Goal: Transaction & Acquisition: Purchase product/service

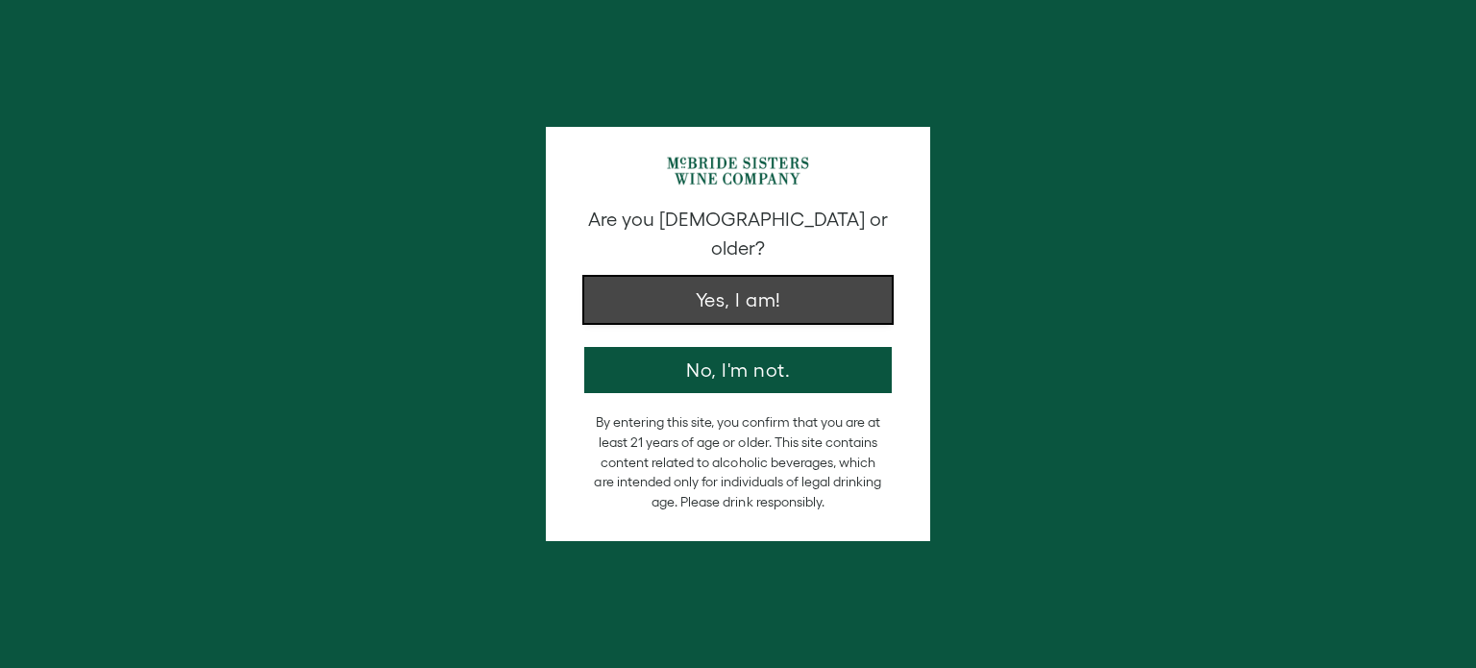
click at [742, 281] on button "Yes, I am!" at bounding box center [738, 300] width 308 height 46
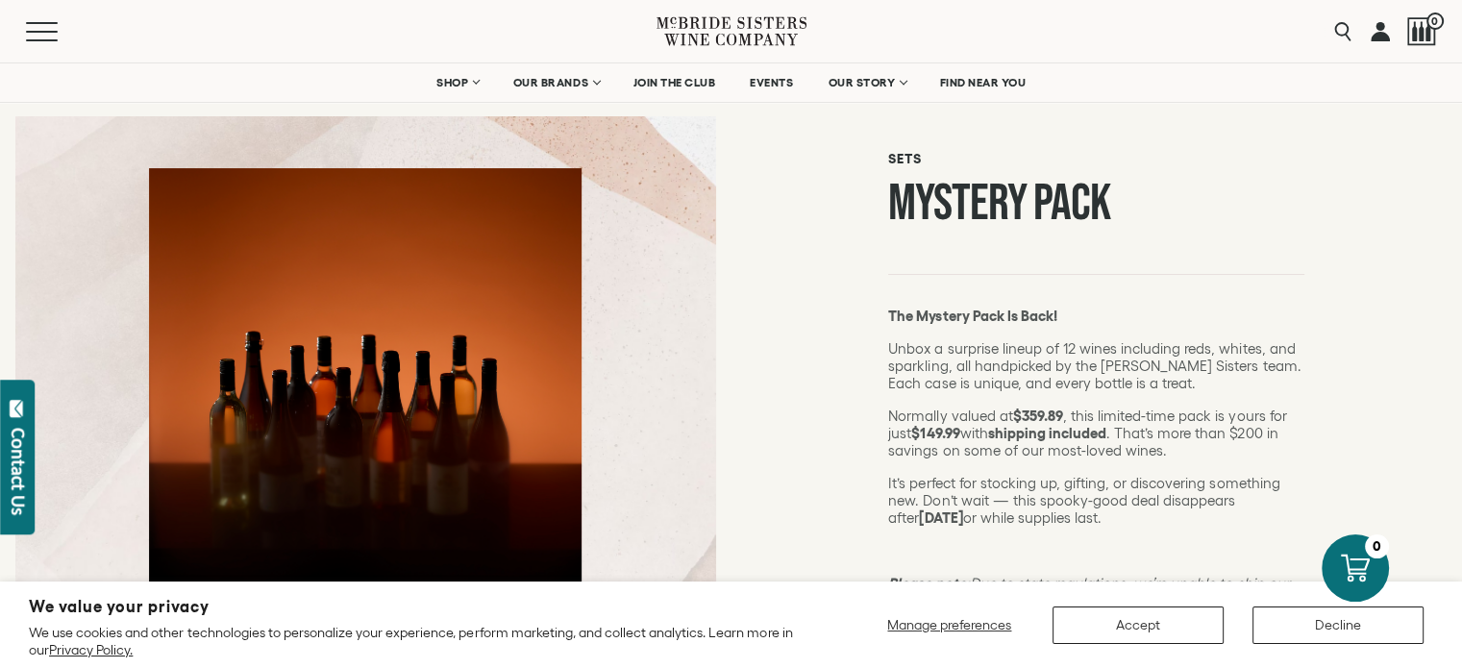
scroll to position [192, 0]
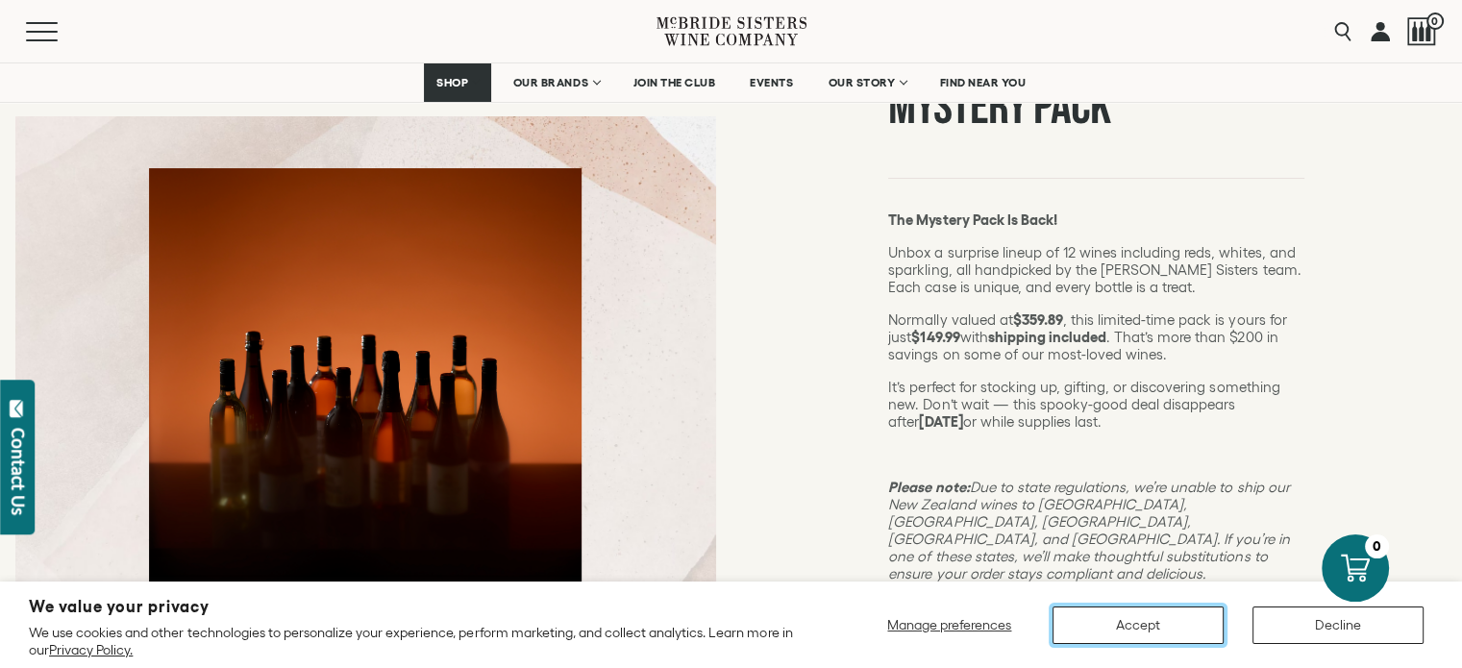
click at [1123, 621] on button "Accept" at bounding box center [1137, 624] width 171 height 37
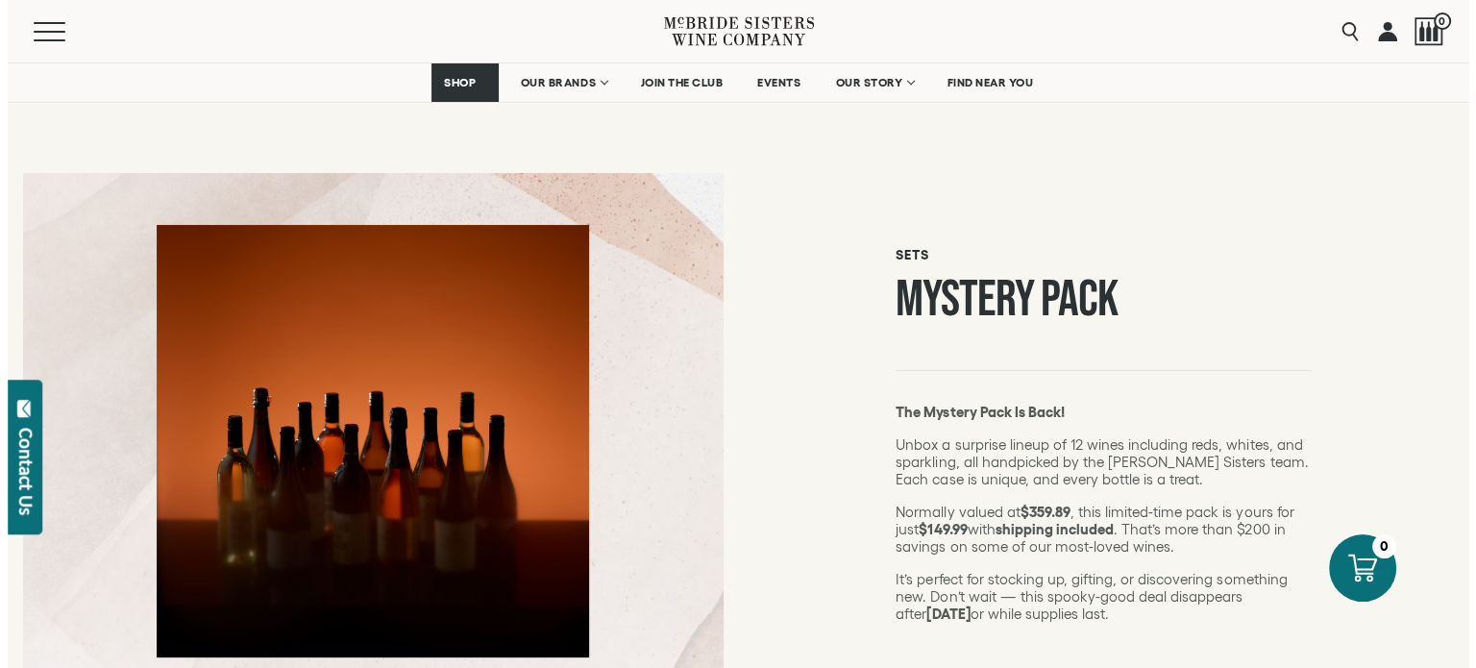
scroll to position [288, 0]
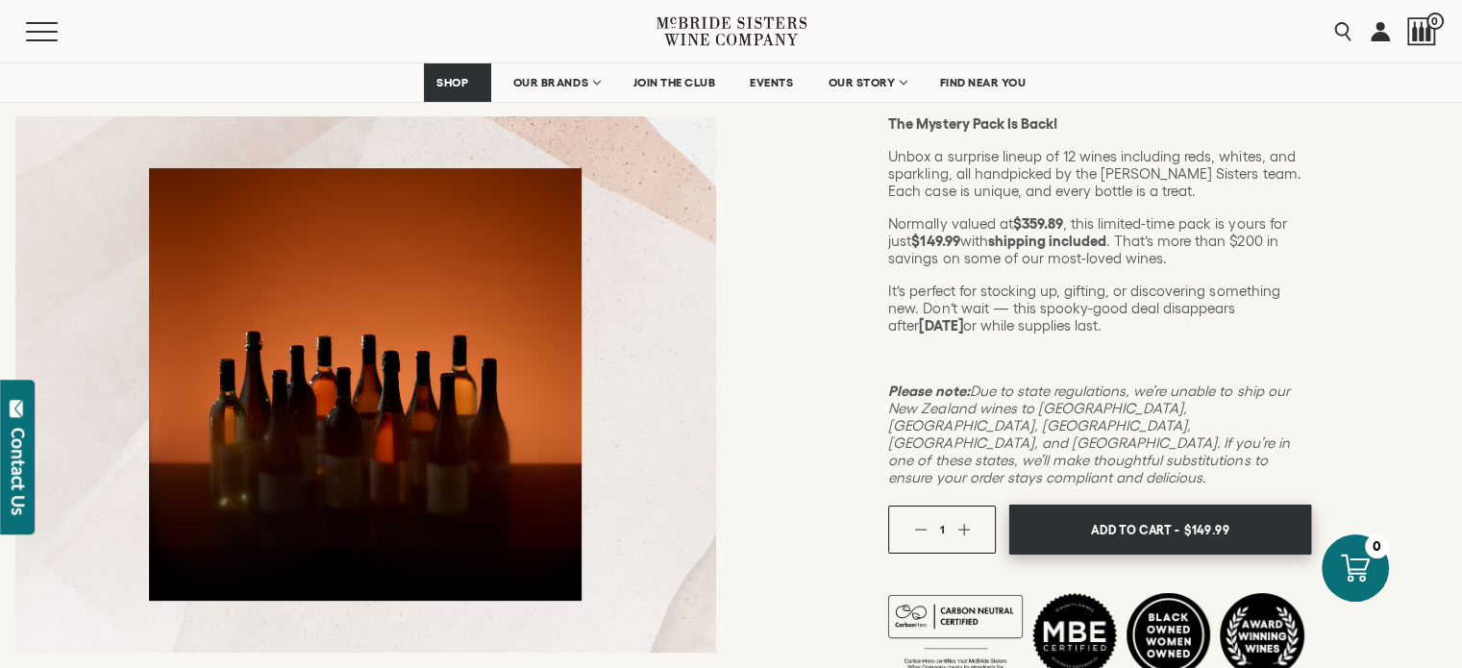
click at [1152, 515] on span "Add To Cart -" at bounding box center [1135, 529] width 88 height 29
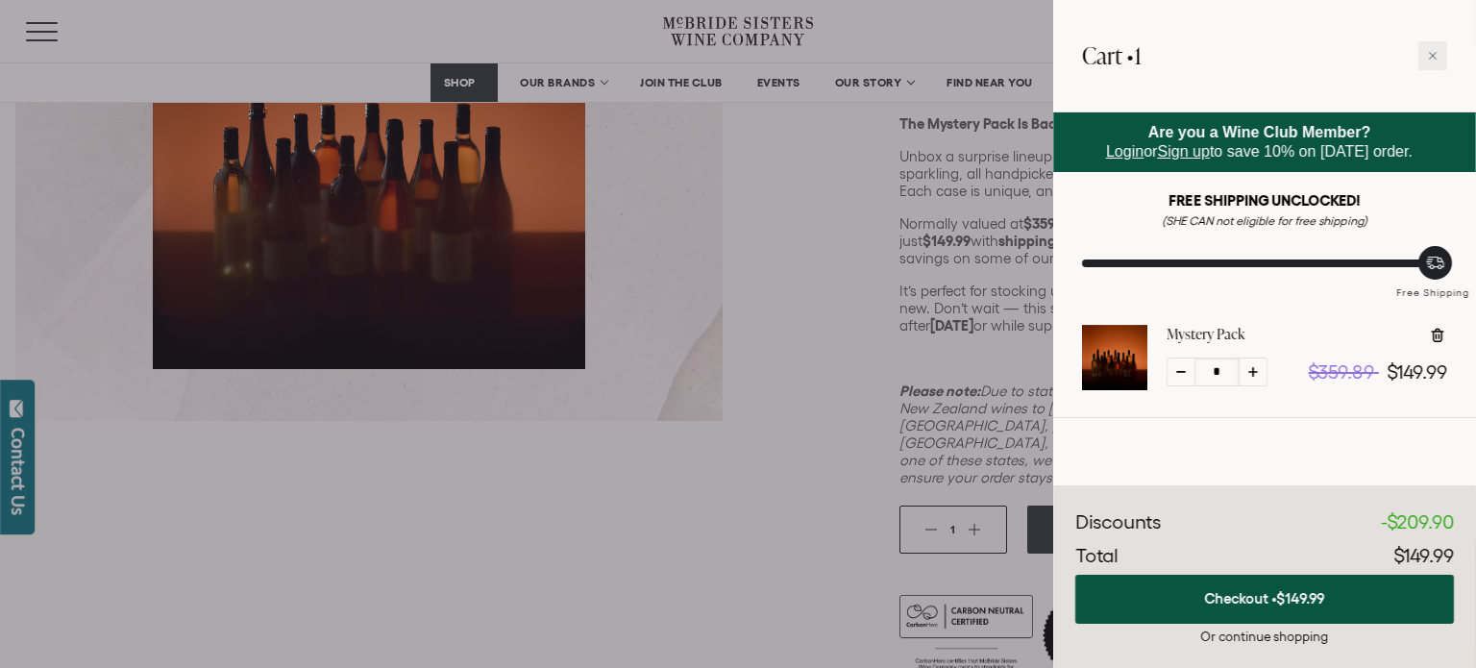
click at [1108, 154] on span "Login" at bounding box center [1124, 151] width 37 height 16
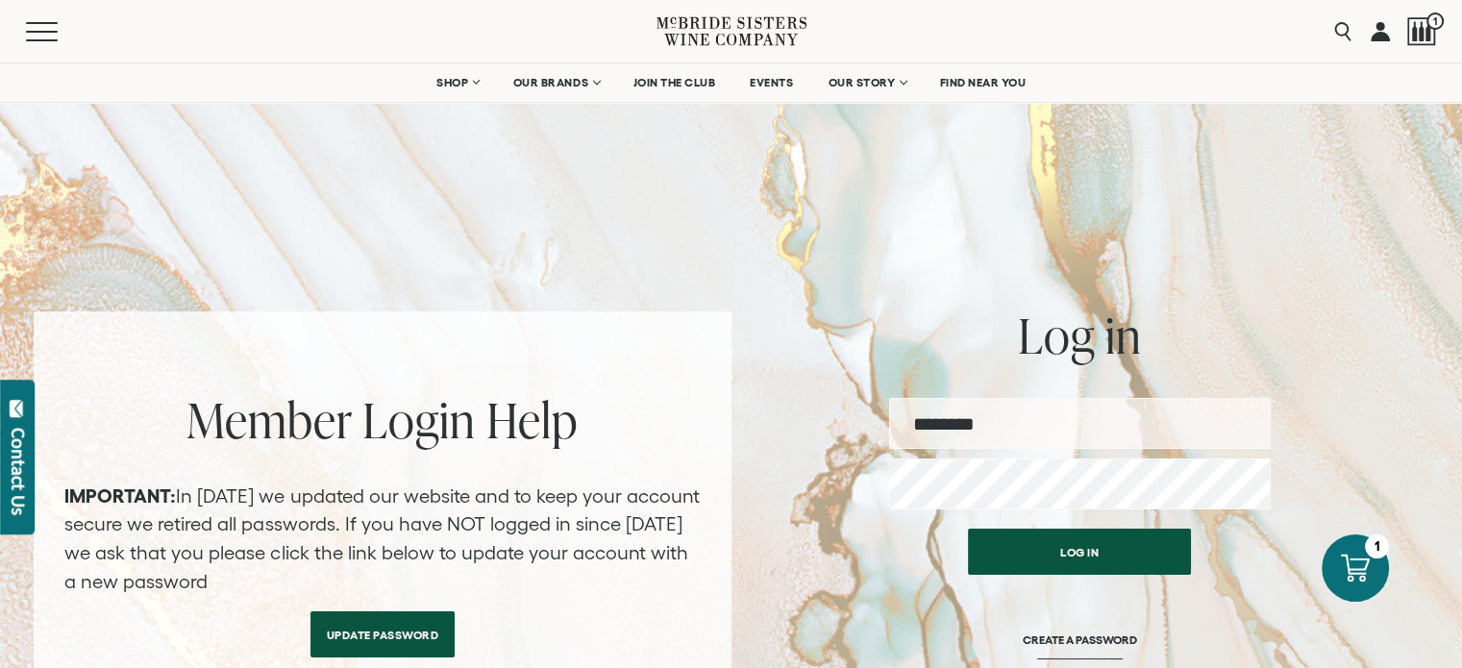
click at [996, 438] on input "email" at bounding box center [1080, 423] width 382 height 51
type input "********"
click at [968, 529] on button "Log in" at bounding box center [1079, 552] width 223 height 46
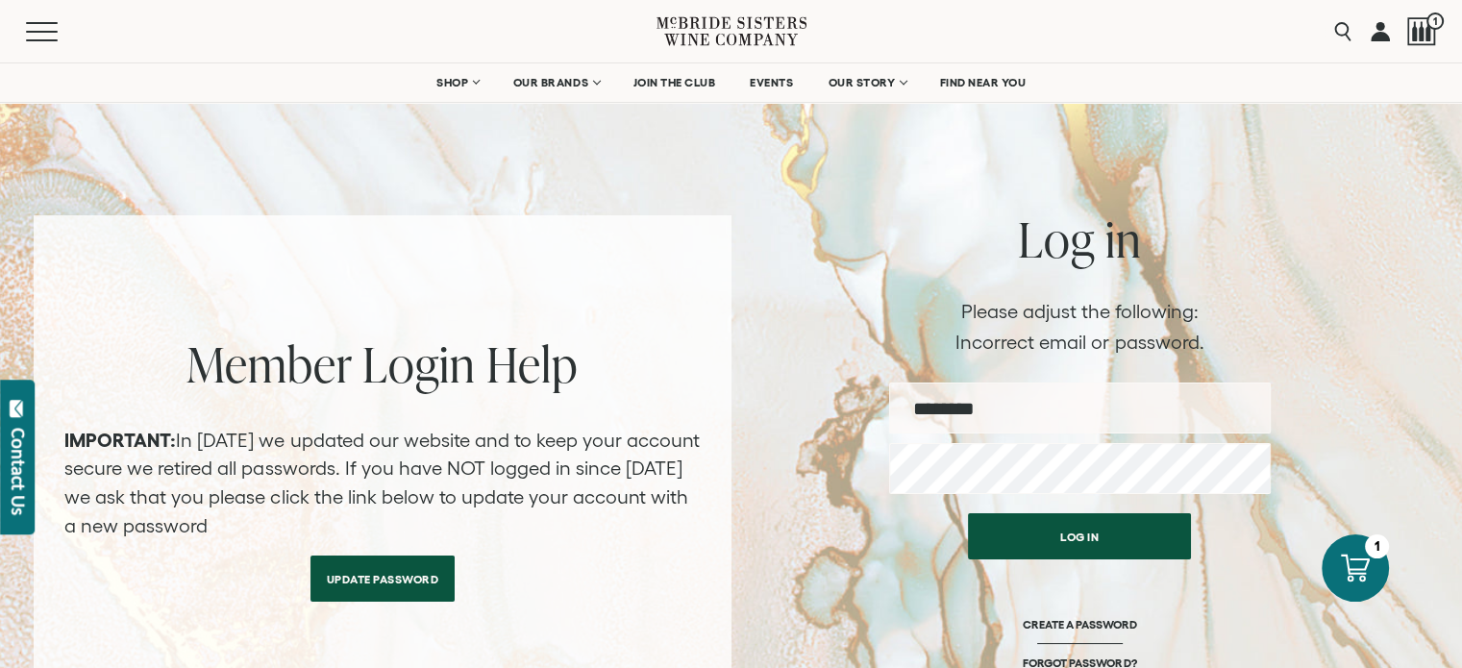
scroll to position [192, 0]
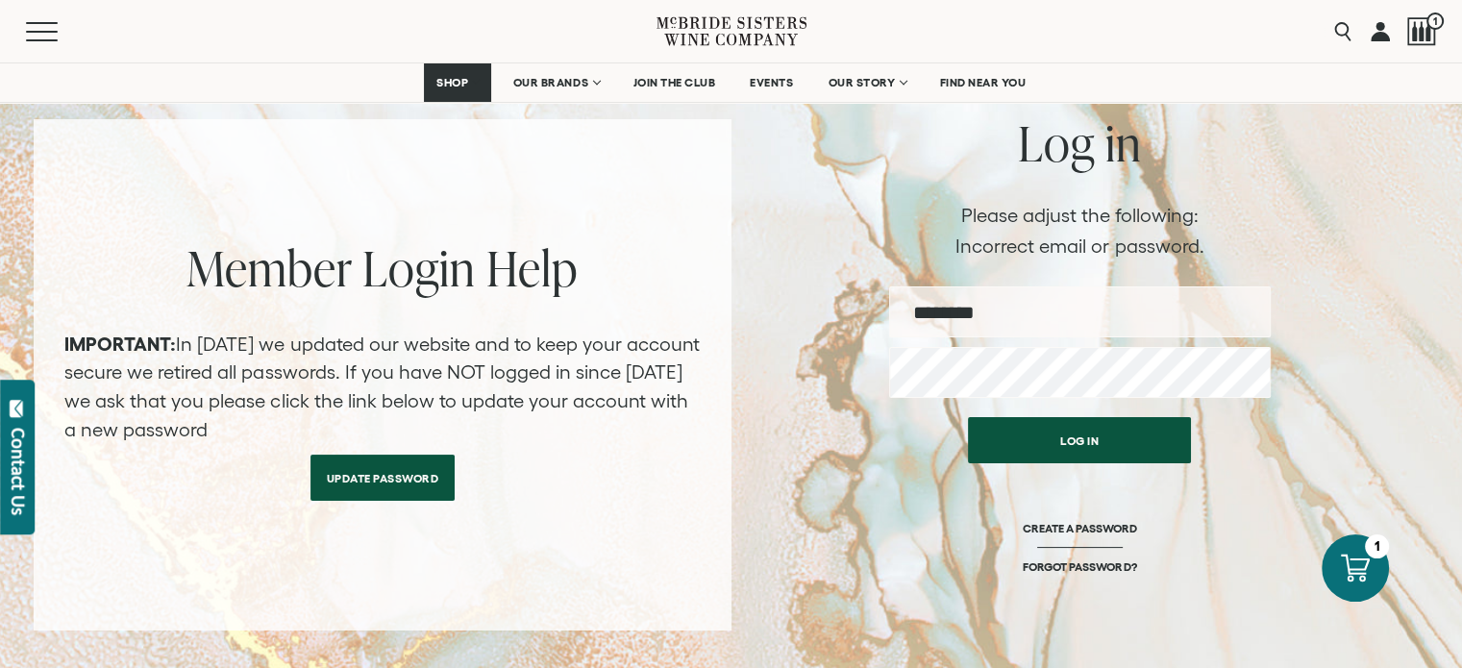
click at [388, 482] on link "Update Password" at bounding box center [382, 478] width 145 height 46
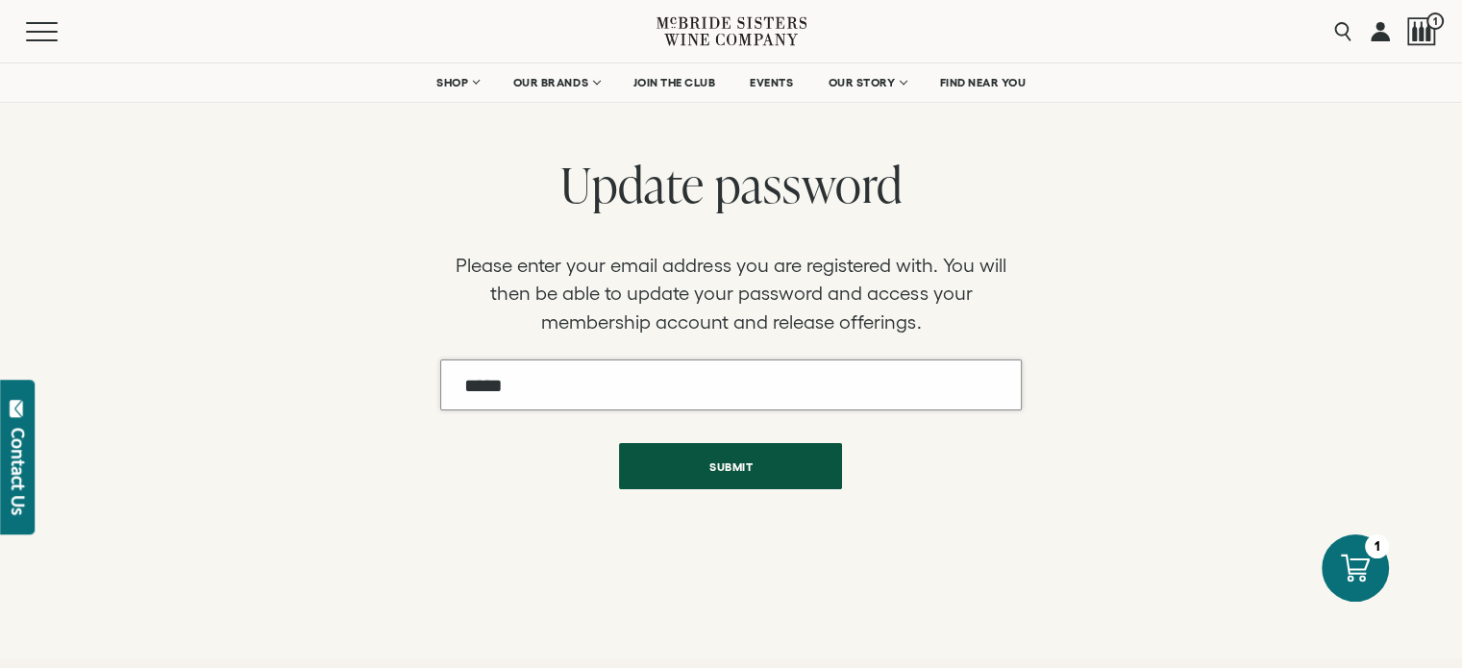
click at [554, 399] on input "Email" at bounding box center [730, 384] width 581 height 51
type input "**********"
click at [619, 443] on button "Submit" at bounding box center [730, 466] width 223 height 46
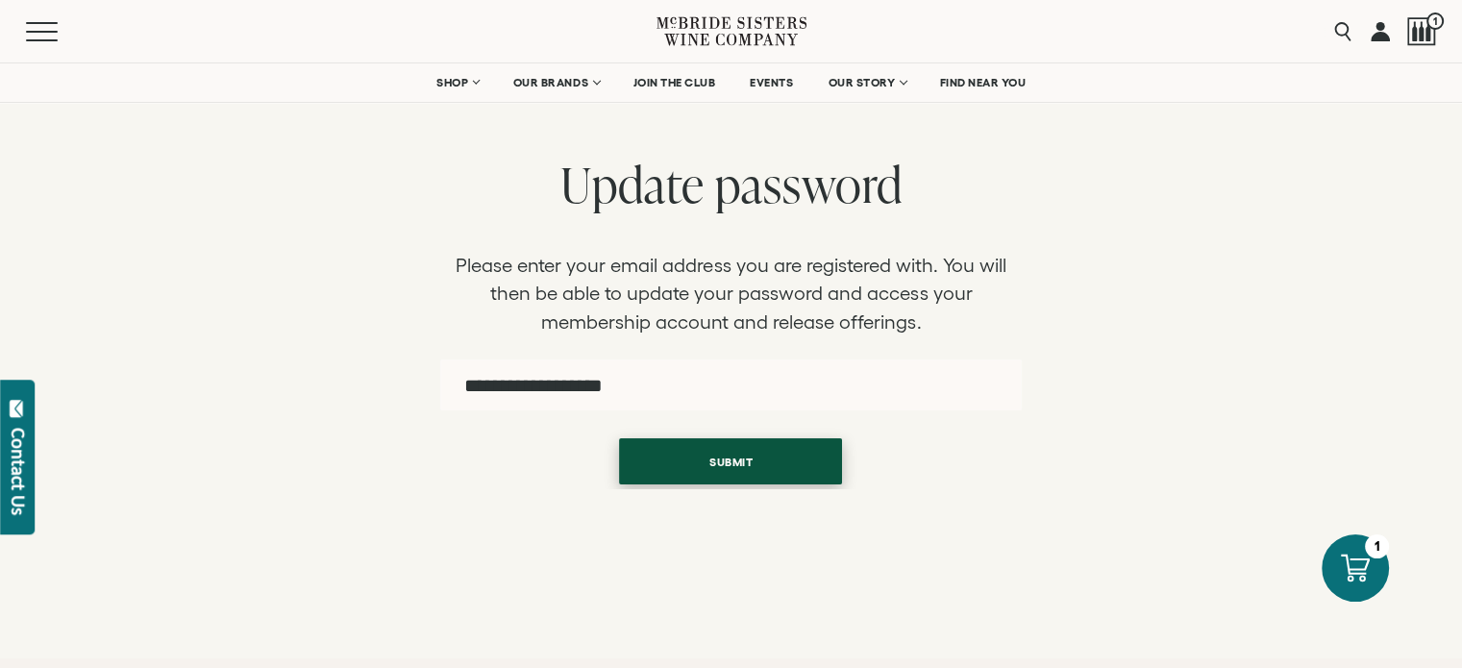
click at [716, 460] on button "Submit" at bounding box center [730, 461] width 223 height 46
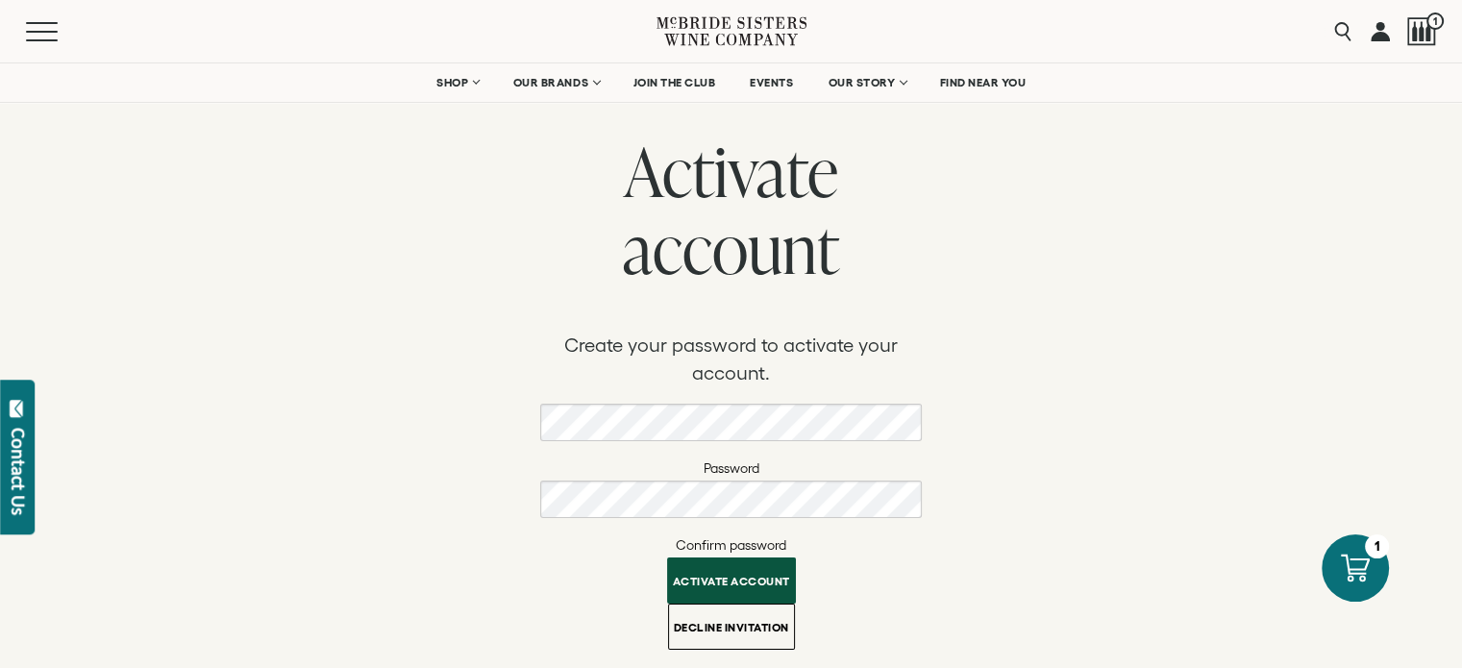
click at [613, 442] on div "Password" at bounding box center [731, 442] width 382 height 77
click at [737, 584] on button "Activate account" at bounding box center [731, 576] width 129 height 46
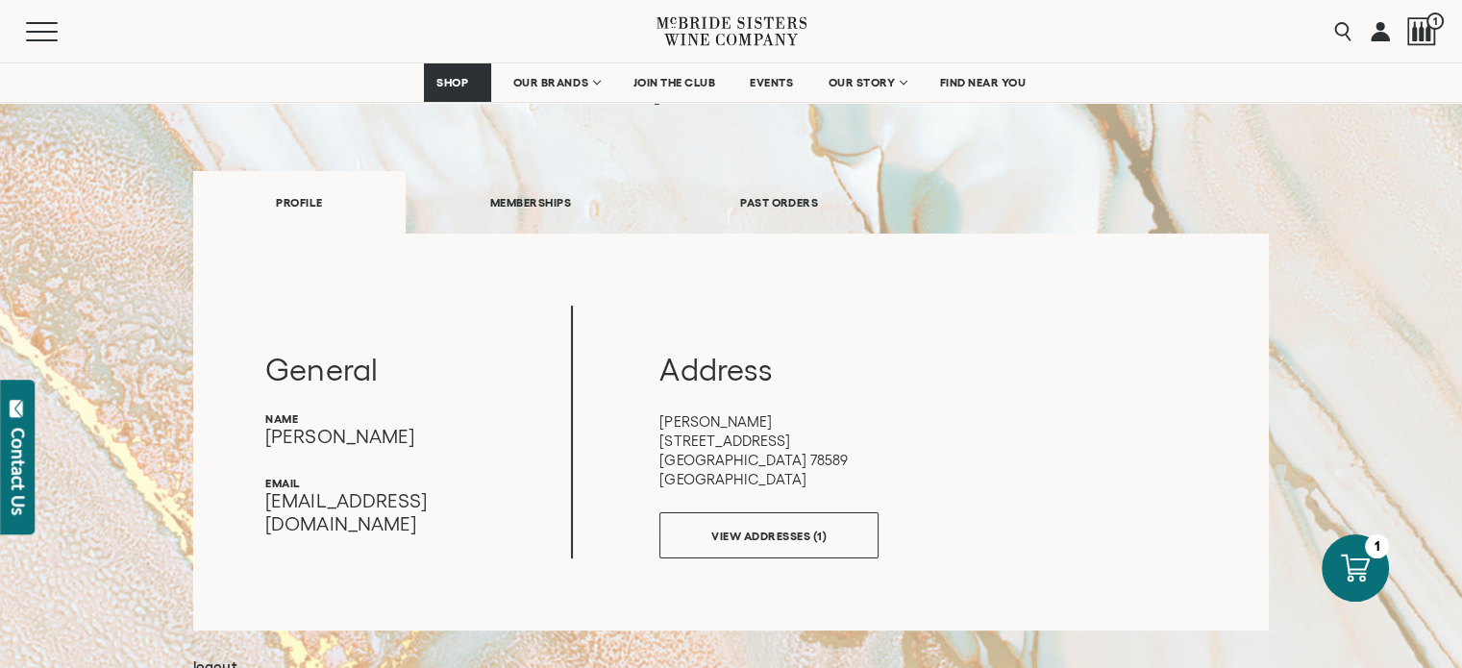
scroll to position [288, 0]
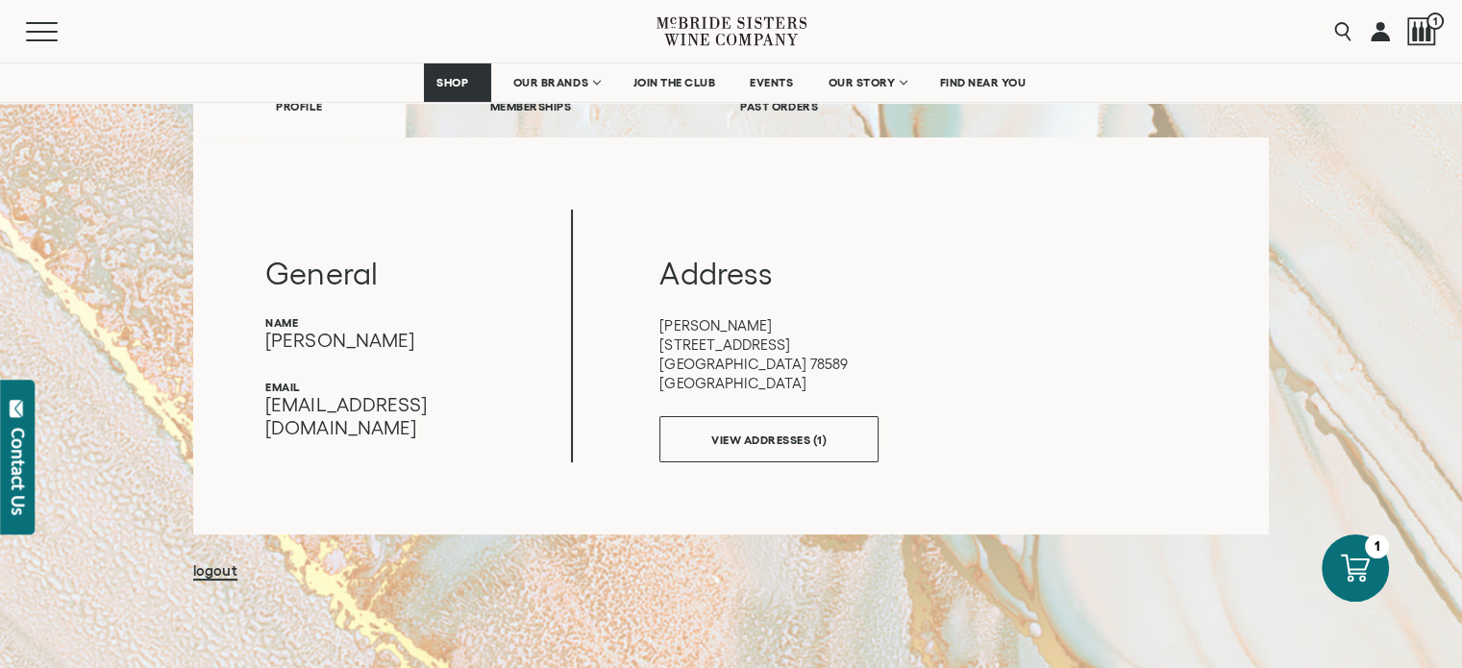
click at [1055, 292] on h3 "Address" at bounding box center [927, 274] width 536 height 40
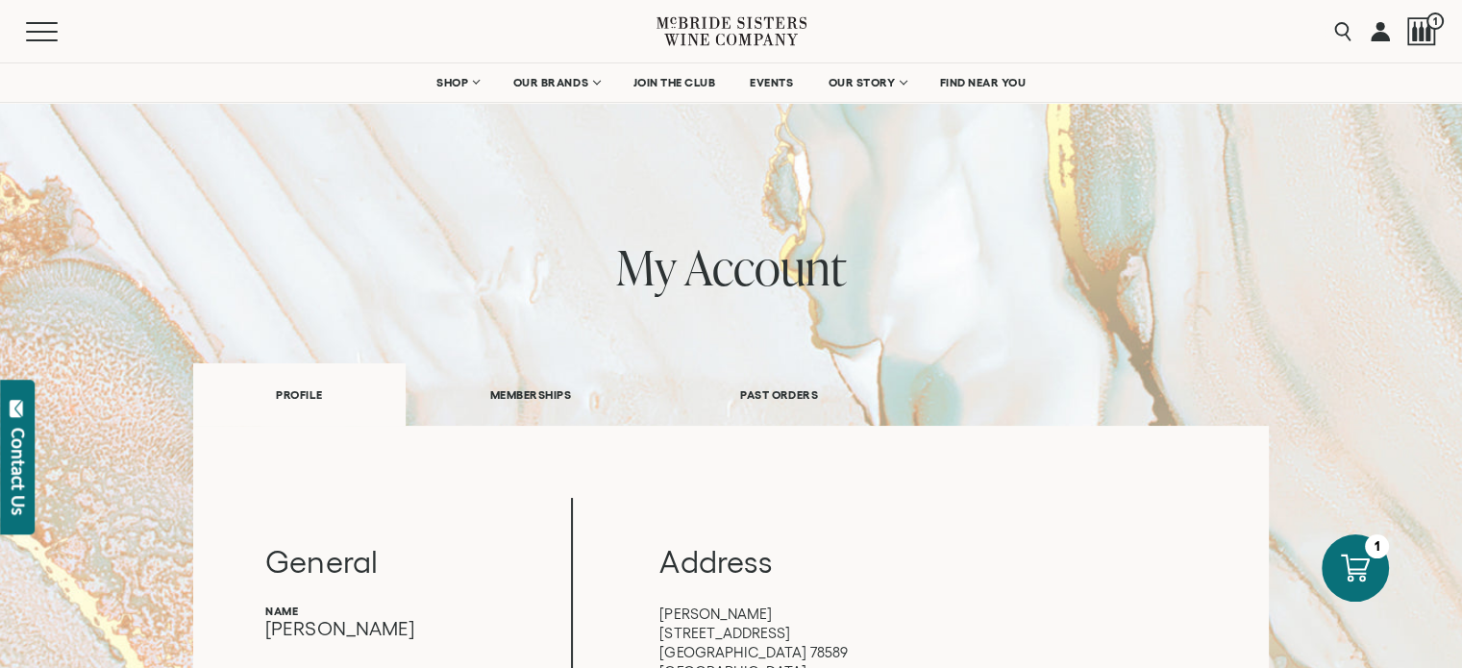
scroll to position [96, 0]
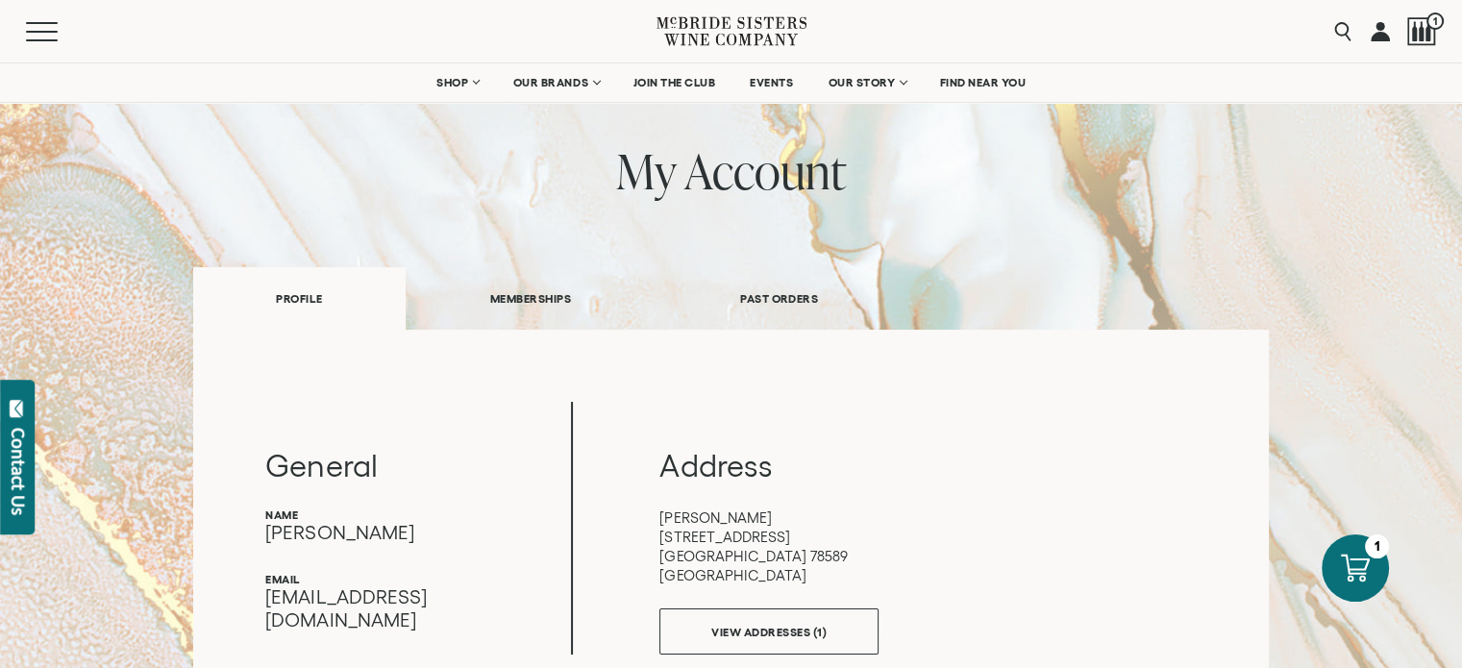
click at [775, 292] on link "PAST ORDERS" at bounding box center [778, 298] width 247 height 66
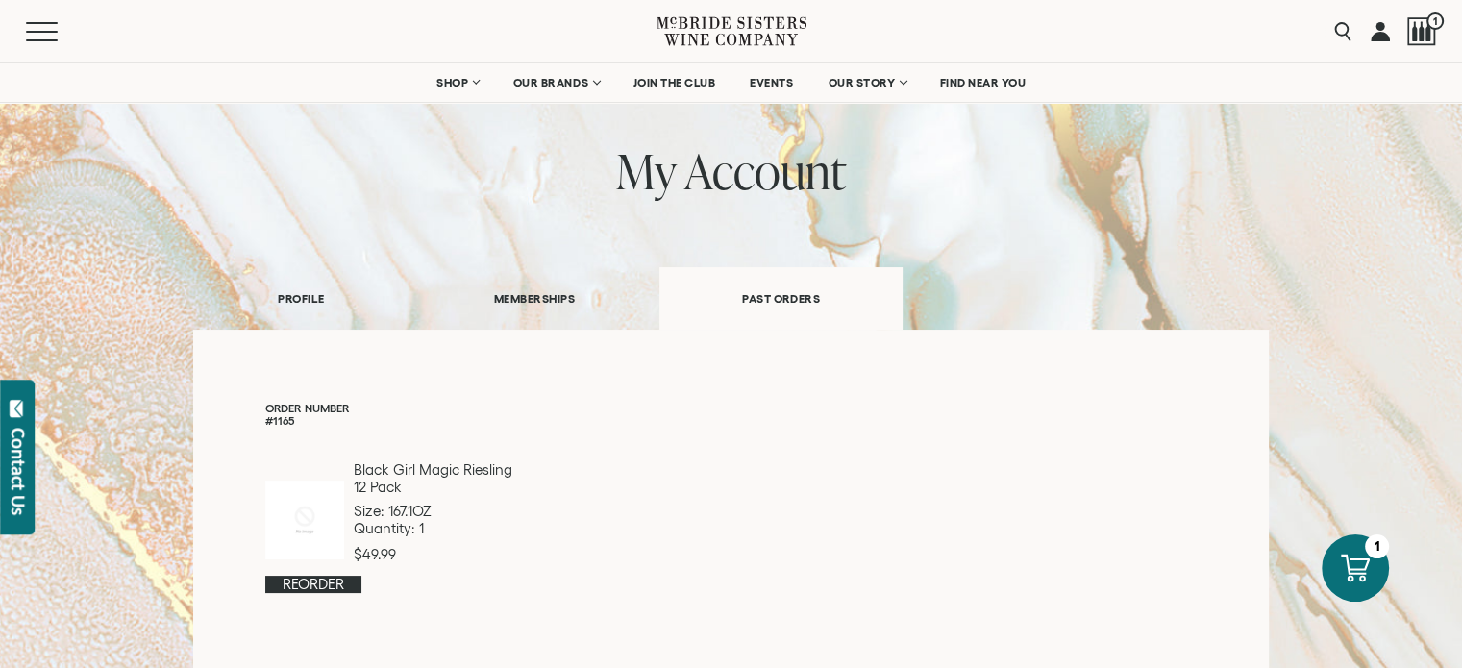
click at [524, 303] on link "MEMBERSHIPS" at bounding box center [534, 298] width 250 height 66
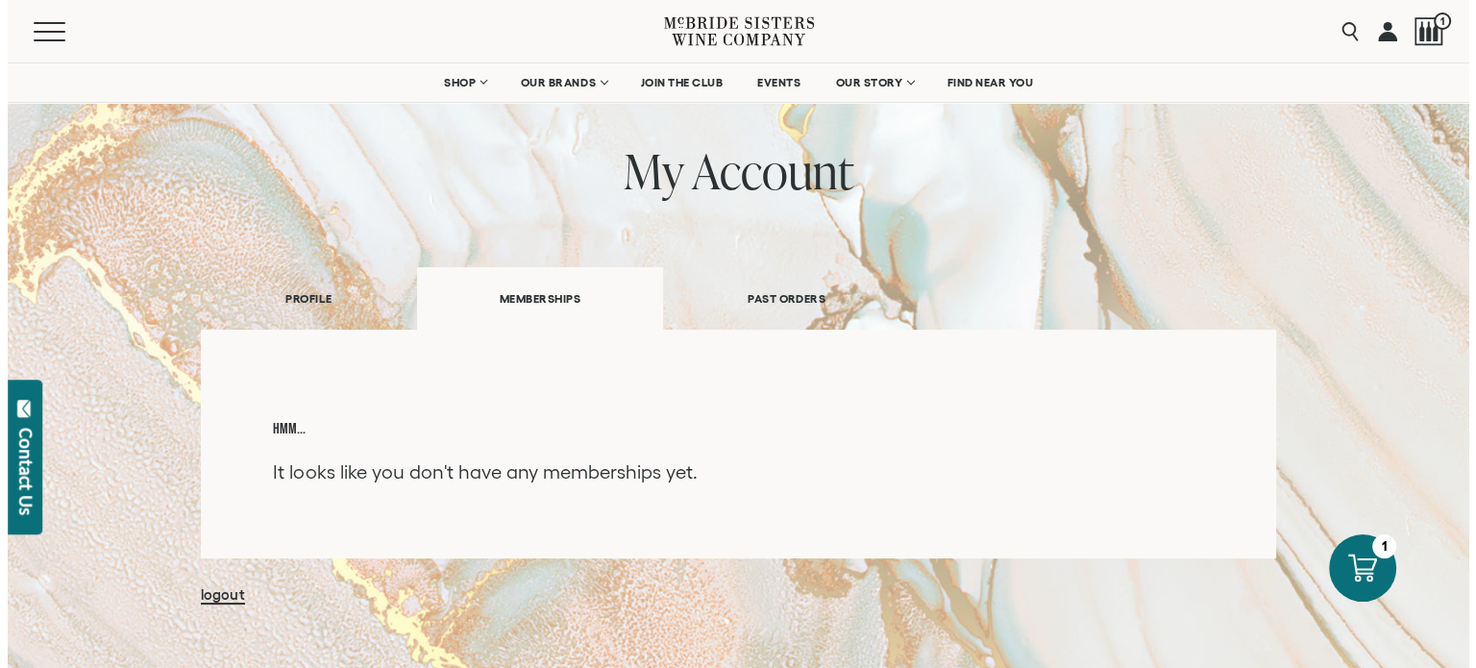
scroll to position [0, 0]
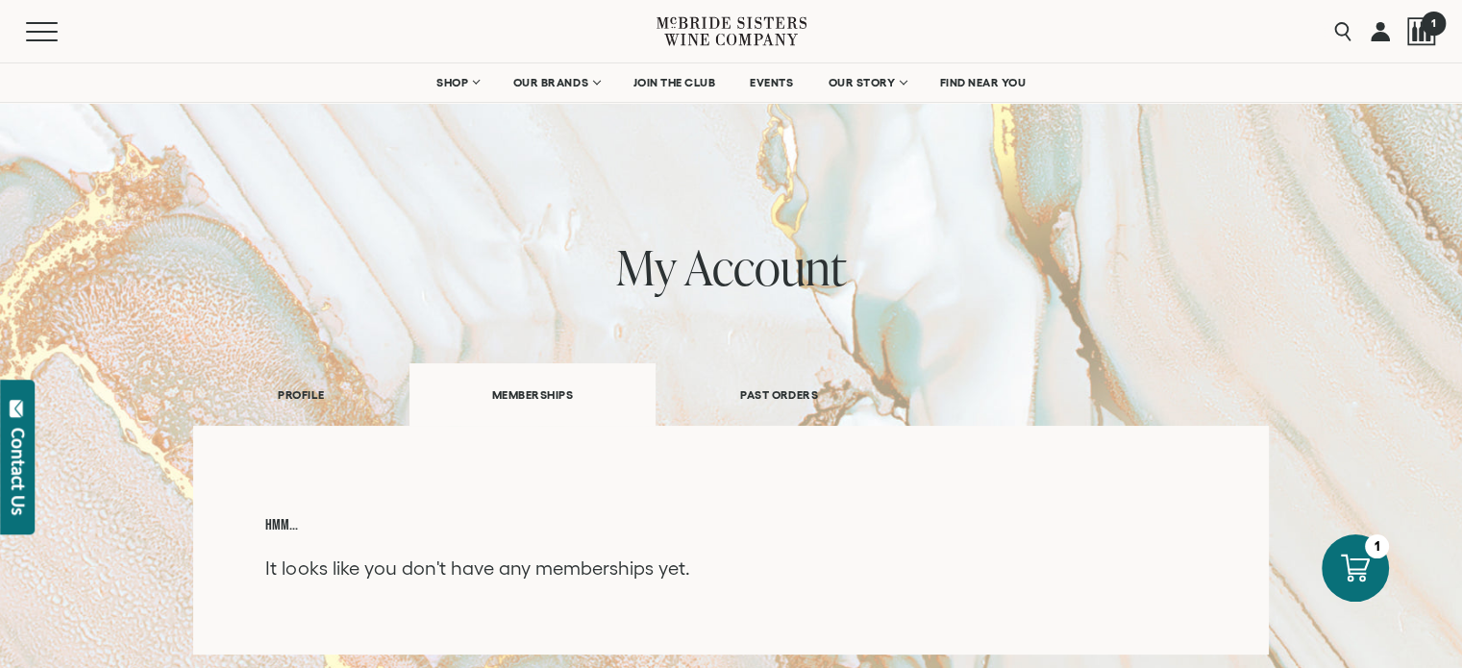
click at [1419, 28] on div at bounding box center [1421, 31] width 29 height 29
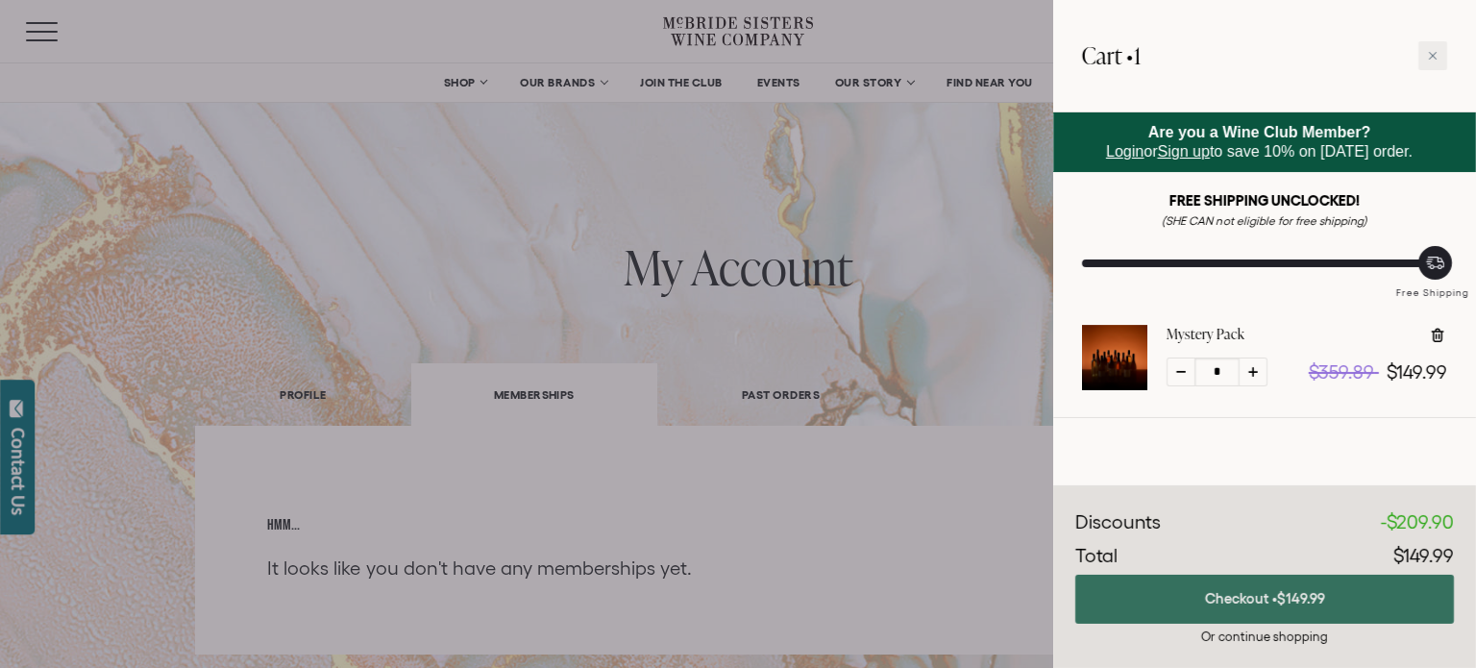
click at [1292, 605] on span "$149.99" at bounding box center [1301, 598] width 48 height 16
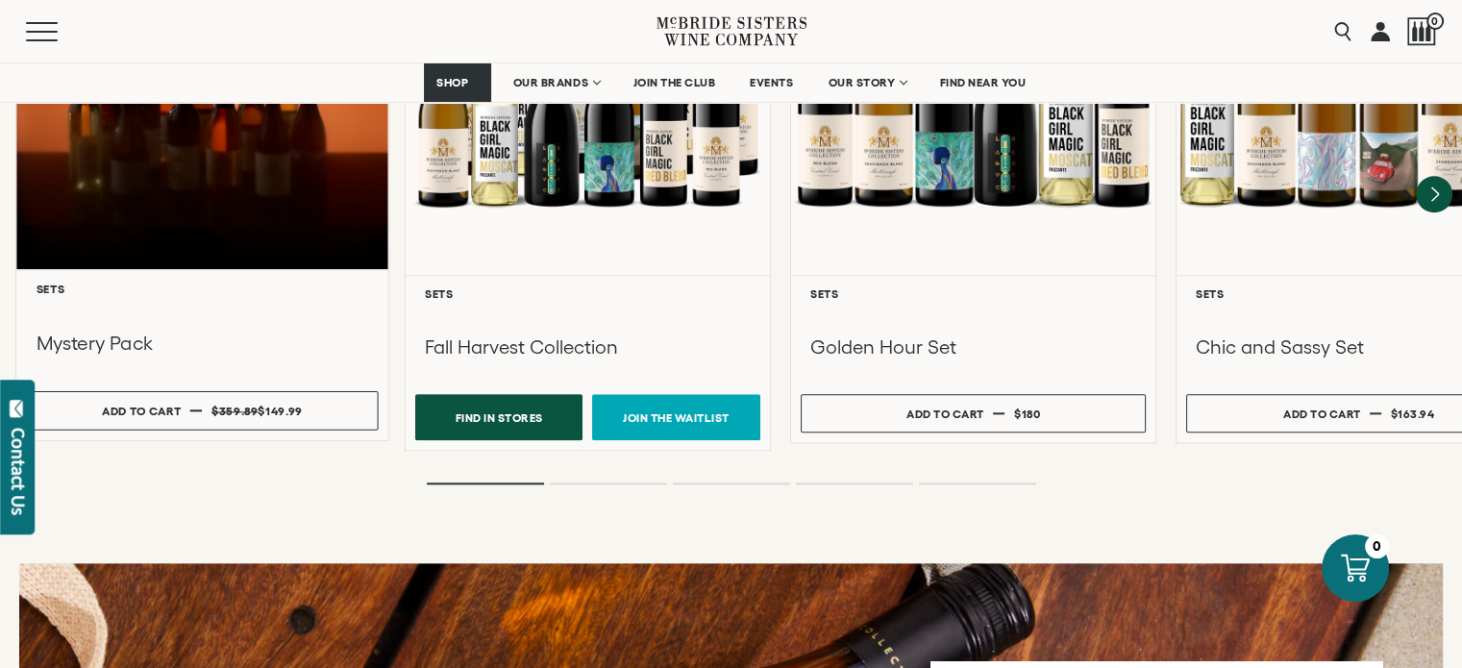
scroll to position [1826, 0]
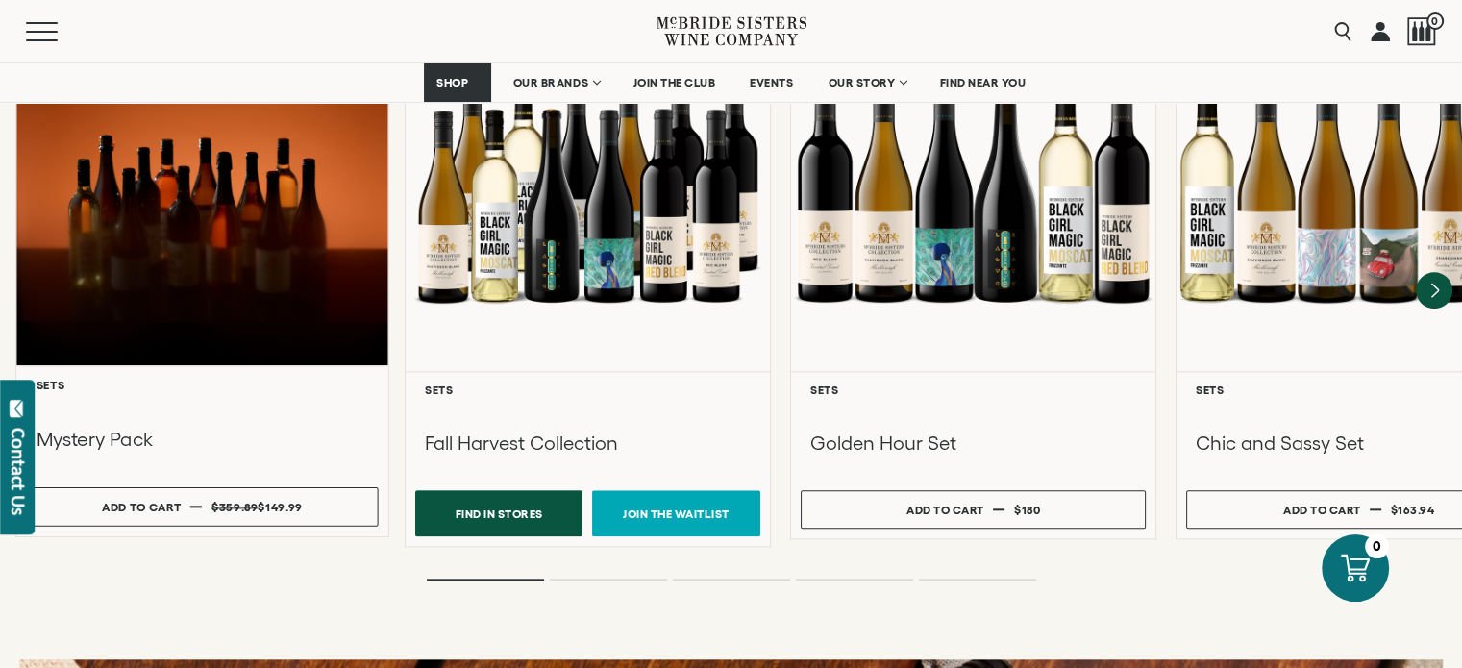
click at [224, 231] on div at bounding box center [202, 181] width 372 height 370
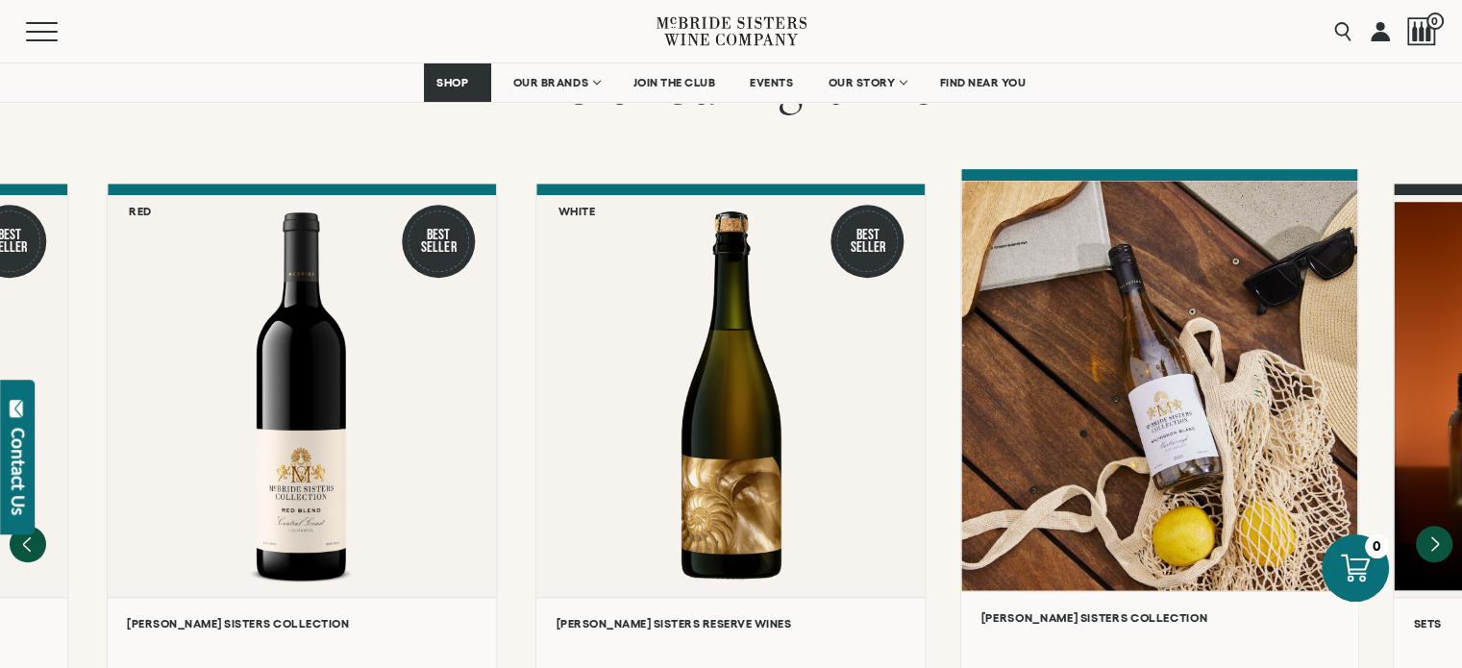
scroll to position [1730, 0]
